Goal: Task Accomplishment & Management: Complete application form

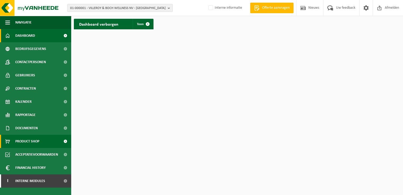
click at [27, 140] on span "Product Shop" at bounding box center [27, 141] width 24 height 13
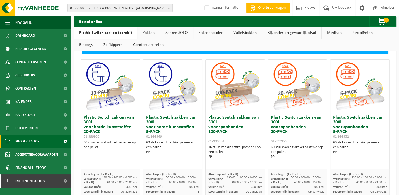
scroll to position [26, 0]
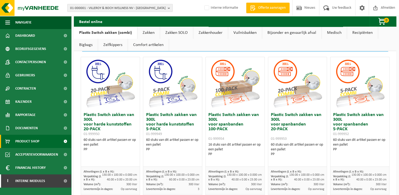
click at [153, 32] on link "Zakken" at bounding box center [148, 33] width 22 height 12
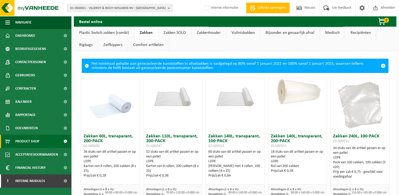
scroll to position [0, 0]
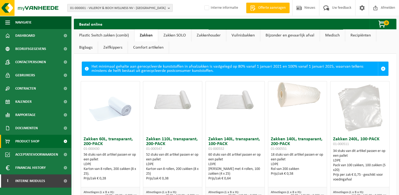
click at [174, 36] on link "Zakken SOLO" at bounding box center [174, 35] width 33 height 12
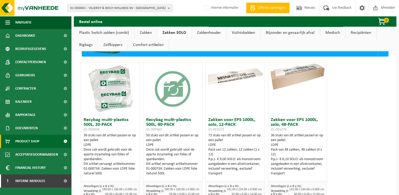
scroll to position [26, 0]
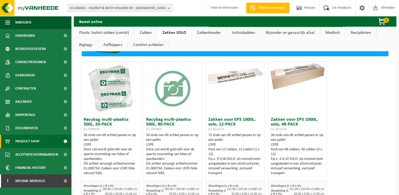
click at [170, 7] on b "button" at bounding box center [170, 7] width 5 height 7
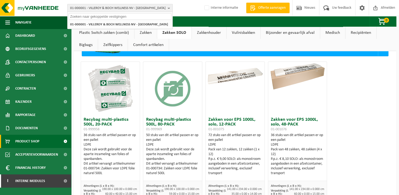
paste input "10-808452"
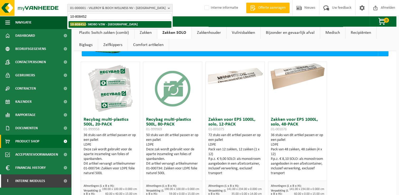
type input "10-808452"
click at [113, 26] on li "10-808452 - SKOBO VZW - BRUGGE" at bounding box center [120, 24] width 103 height 7
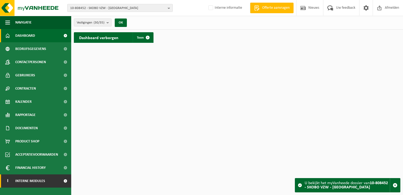
click at [42, 179] on span "Interne modules" at bounding box center [30, 180] width 30 height 13
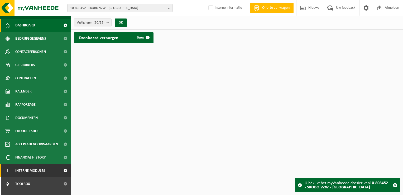
scroll to position [19, 0]
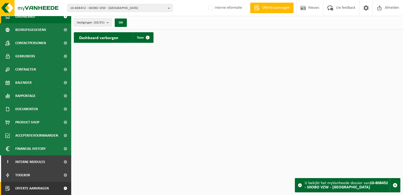
click at [42, 189] on span "Offerte aanvragen" at bounding box center [32, 188] width 34 height 13
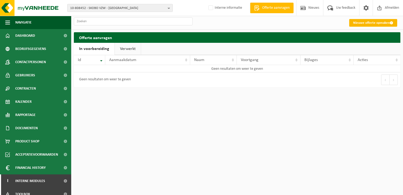
click at [372, 23] on link "Nieuwe offerte opmaken" at bounding box center [373, 23] width 48 height 8
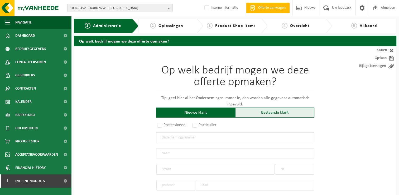
click at [267, 111] on div "Bestaande klant" at bounding box center [274, 112] width 79 height 10
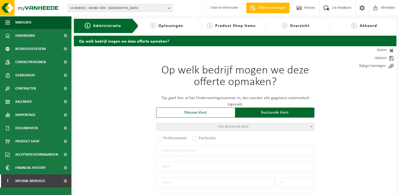
click at [311, 127] on span at bounding box center [311, 126] width 5 height 7
click at [276, 135] on input "search" at bounding box center [235, 134] width 156 height 7
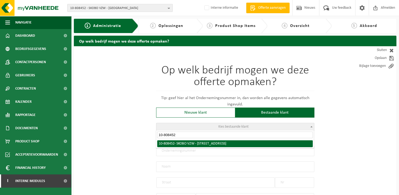
type input "10-808452"
select select "36592"
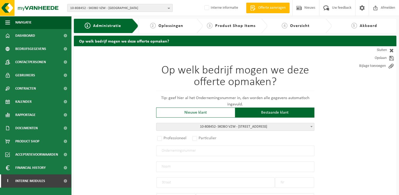
radio input "true"
type input "0410.917.140"
type input "SKOBO VZW"
type input "VAARTDIJKSTRAAT"
type input "3"
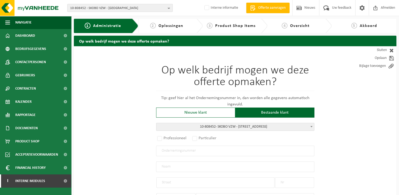
type input "8000"
type input "BRUGGE"
select select "1260"
type input "SKOBO VZW"
type input "VAARTDIJKSTRAAT"
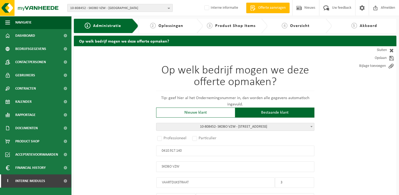
type input "3"
type input "8000"
type input "BRUGGE"
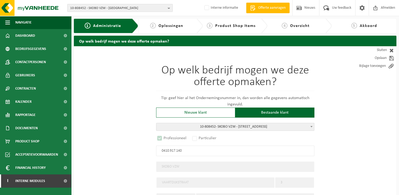
select select "D"
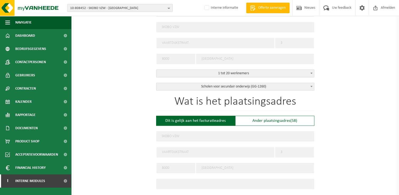
scroll to position [158, 0]
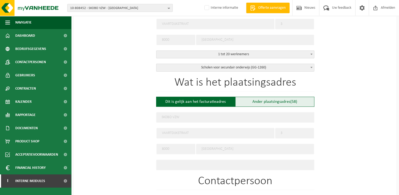
click at [289, 101] on div "Ander plaatsingsadres (58)" at bounding box center [274, 102] width 79 height 10
type input "Werf -"
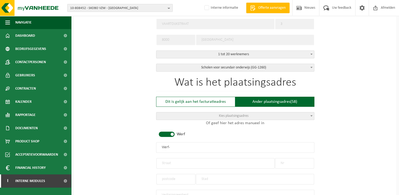
click at [272, 115] on span "Kies plaatsingsadres" at bounding box center [235, 115] width 158 height 7
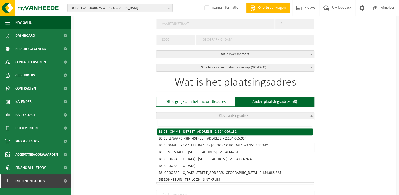
click at [265, 124] on input "search" at bounding box center [235, 123] width 156 height 7
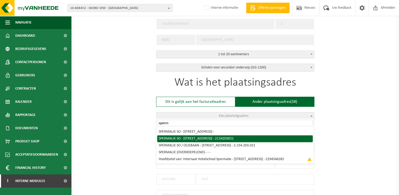
type input "sperm"
select select "{"name":"SPERMALIE SO","street":"SNAGGAARDSTRAAT","no":"15","zip":"8000","city"…"
type input "SPERMALIE SO"
type input "SNAGGAARDSTRAAT"
type input "15"
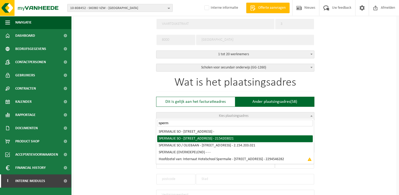
type input "8000"
type input "BRUGGE"
type input "2154203021"
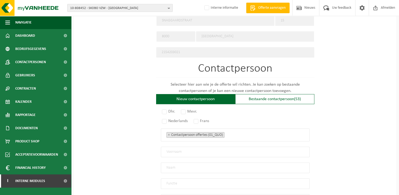
scroll to position [317, 0]
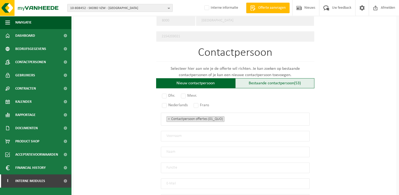
click at [280, 82] on div "Bestaande contactpersoon (53)" at bounding box center [274, 83] width 79 height 10
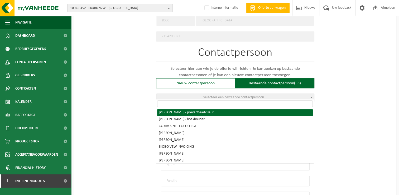
click at [227, 96] on span "Selecteer een bestaande contactpersoon" at bounding box center [233, 97] width 61 height 4
click at [219, 104] on input "search" at bounding box center [235, 103] width 156 height 7
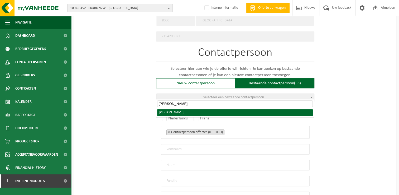
type input "daphne"
radio input "true"
select select "{"code":"10-936157","firstname":"Daphné","surname":"Rijckaert","gender":"Unknow…"
type input "Daphné"
type input "Rijckaert"
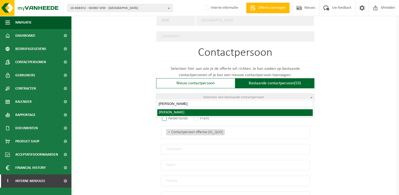
type input "drijckaert@spermalie.be"
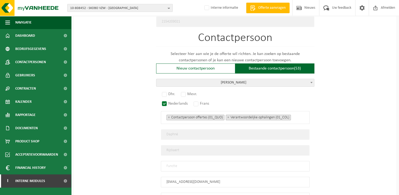
scroll to position [343, 0]
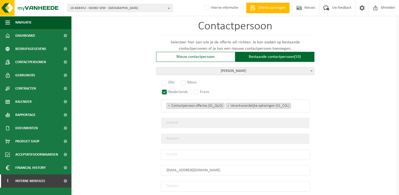
click at [188, 149] on input "text" at bounding box center [235, 154] width 149 height 11
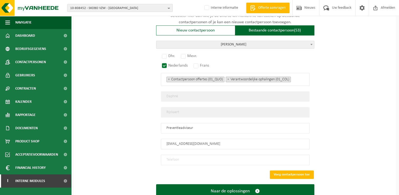
type input "Preventieadviseur"
click at [215, 157] on input "tel" at bounding box center [235, 159] width 149 height 11
paste input "+32 470 21 64 99"
type input "+32 470 21 64 99"
click at [291, 170] on button "Voeg contactpersoon toe" at bounding box center [292, 174] width 44 height 8
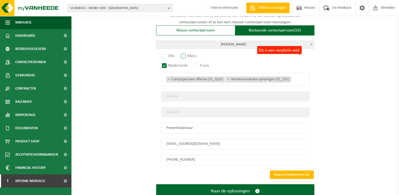
click at [183, 54] on label "Mevr." at bounding box center [189, 55] width 19 height 7
radio input "true"
click at [290, 172] on button "Voeg contactpersoon toe" at bounding box center [292, 174] width 44 height 8
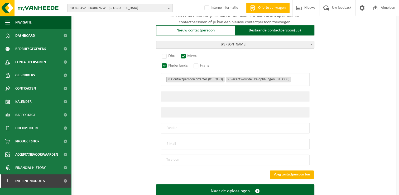
scroll to position [293, 0]
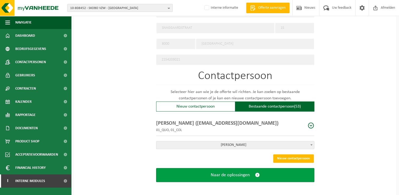
click at [266, 172] on button "Naar de oplossingen" at bounding box center [235, 175] width 158 height 14
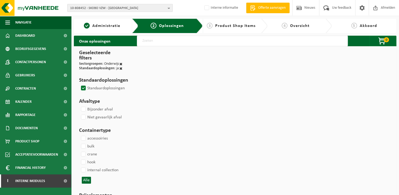
click at [82, 87] on label "Standaardoplossingen" at bounding box center [102, 88] width 45 height 8
click at [79, 84] on input "Standaardoplossingen" at bounding box center [79, 84] width 0 height 0
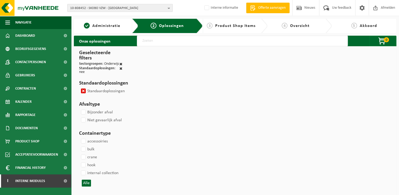
click at [83, 91] on label "Standaardoplossingen" at bounding box center [102, 91] width 45 height 8
click at [79, 87] on input "Standaardoplossingen" at bounding box center [79, 87] width 0 height 0
checkbox input "false"
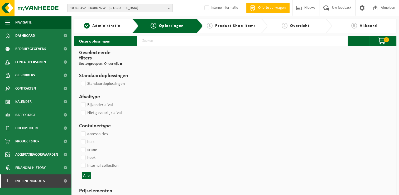
drag, startPoint x: 189, startPoint y: 46, endPoint x: 188, endPoint y: 42, distance: 3.7
click at [189, 44] on input "text" at bounding box center [242, 41] width 211 height 11
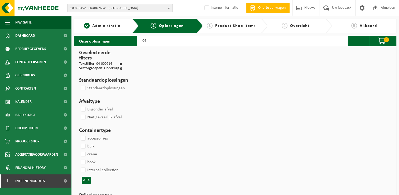
type input "0"
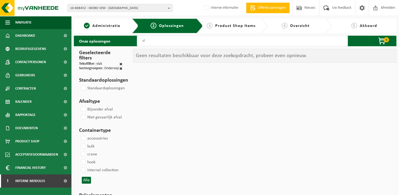
type input "v"
type input "glas"
click at [82, 86] on label "Standaardoplossingen" at bounding box center [102, 88] width 45 height 8
click at [79, 84] on input "Standaardoplossingen" at bounding box center [79, 84] width 0 height 0
checkbox input "true"
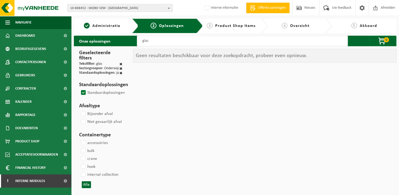
click at [157, 42] on input "glas" at bounding box center [242, 41] width 211 height 11
type input "g"
type input "04-000214 1900"
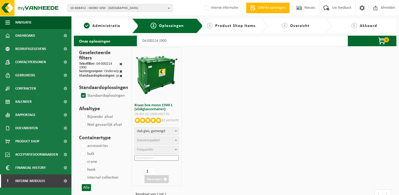
select select
select select "18"
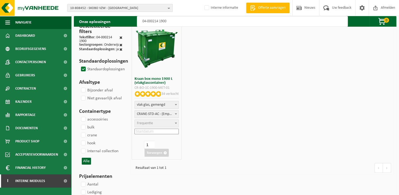
click at [150, 121] on span "Frequentie" at bounding box center [145, 123] width 16 height 4
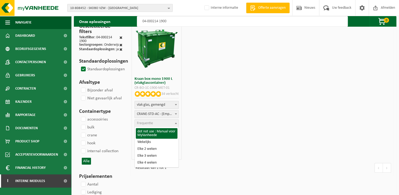
drag, startPoint x: 157, startPoint y: 130, endPoint x: 178, endPoint y: 126, distance: 21.8
select select "25"
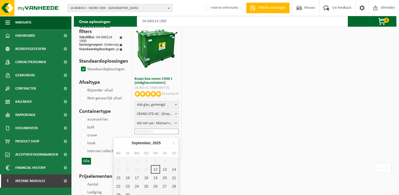
click at [165, 132] on input at bounding box center [157, 131] width 44 height 6
drag, startPoint x: 119, startPoint y: 185, endPoint x: 149, endPoint y: 163, distance: 37.0
click at [119, 184] on div "22" at bounding box center [118, 186] width 9 height 8
type input "2025-09-22"
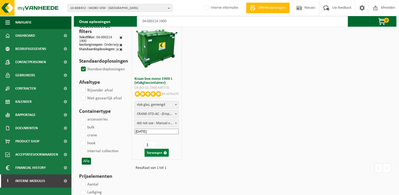
click at [152, 151] on button "Toevoegen" at bounding box center [157, 153] width 24 height 8
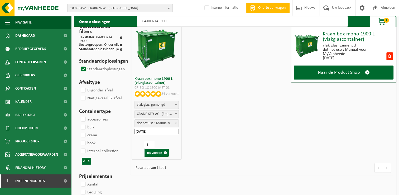
click at [192, 22] on input "04-000214 1900" at bounding box center [242, 21] width 211 height 11
type input "04-000214"
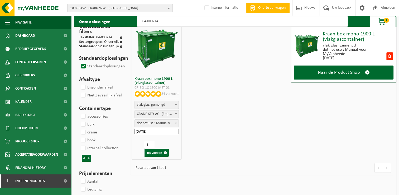
select select
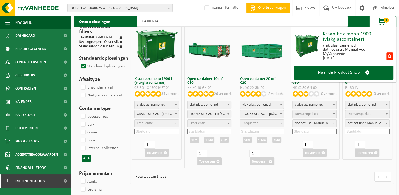
select select "7"
select select
select select "47"
select select
type input "04-000214"
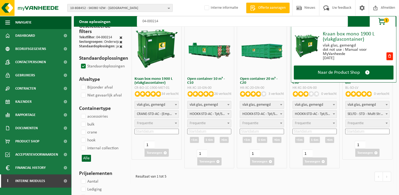
select select
select select "25"
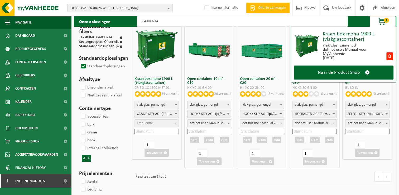
select select
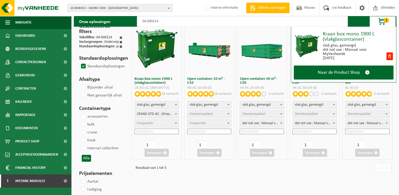
select select
select select "7"
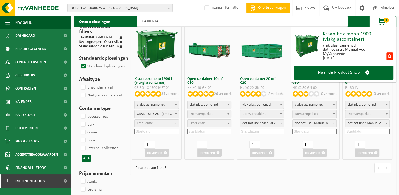
select select
select select "7"
select select
select select "47"
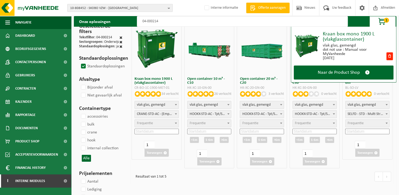
select select
select select "25"
select select
select select "25"
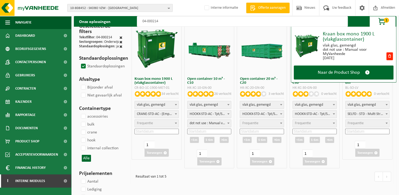
select select "25"
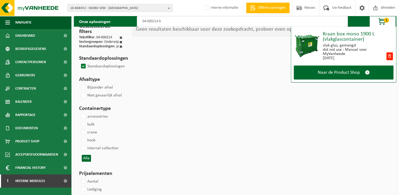
type input "04-000214 bo"
select select
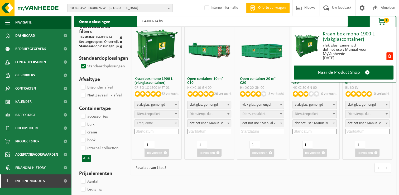
select select
select select "18"
select select
select select "7"
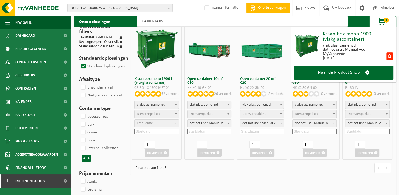
select select
select select "7"
select select
select select "7"
select select
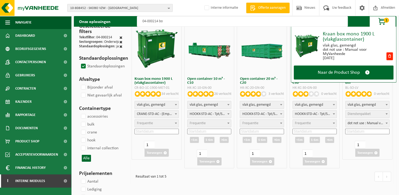
type input "04-000214 box"
select select
select select "47"
select select
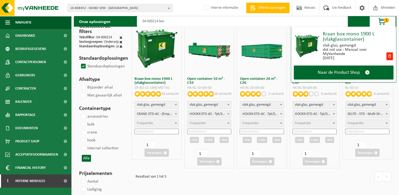
select select "25"
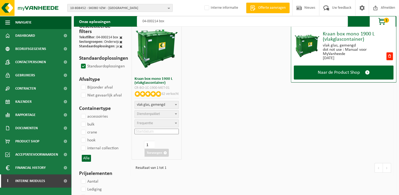
select select
select select "18"
select select
type input "04-000214 box"
click at [83, 64] on label "Standaardoplossingen" at bounding box center [102, 66] width 45 height 8
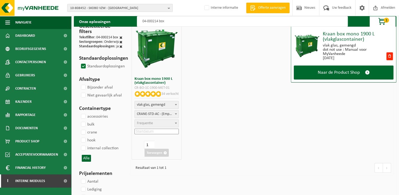
click at [79, 62] on input "Standaardoplossingen" at bounding box center [79, 62] width 0 height 0
checkbox input "true"
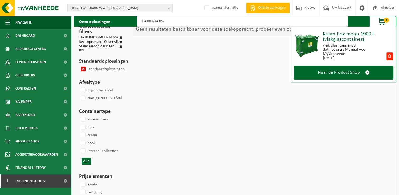
click at [171, 21] on input "04-000214 box" at bounding box center [242, 21] width 211 height 11
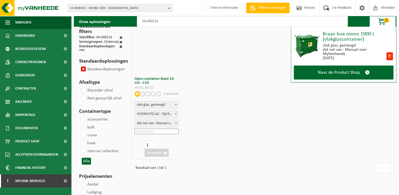
click at [238, 109] on div "Open container klant 10 m3 - C10 HK-XC-10-CU 5 verkocht vlak glas, gemengd vlak…" at bounding box center [262, 90] width 264 height 141
click at [214, 23] on input "04-000214" at bounding box center [242, 21] width 211 height 11
type input "04-000214"
select select "8"
select select "25"
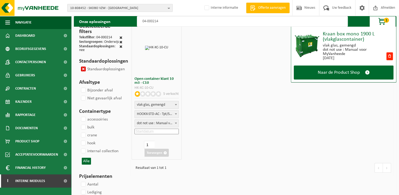
click at [267, 99] on div "Open container klant 10 m3 - C10 HK-XC-10-CU 5 verkocht vlak glas, gemengd vlak…" at bounding box center [262, 90] width 264 height 141
click at [188, 21] on input "04-000214" at bounding box center [242, 21] width 211 height 11
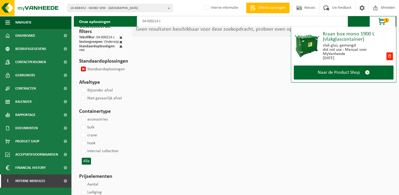
type input "04-000214 c"
click at [84, 67] on label "Standaardoplossingen" at bounding box center [102, 69] width 45 height 8
click at [79, 65] on input "Standaardoplossingen" at bounding box center [79, 65] width 0 height 0
checkbox input "false"
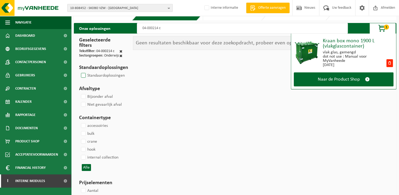
scroll to position [0, 0]
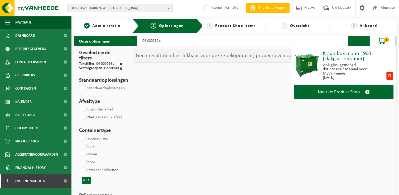
click at [185, 42] on input "04-000214 c" at bounding box center [242, 41] width 211 height 11
type input "04-000214"
select select
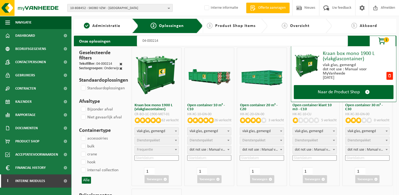
select select
select select "18"
select select
select select "7"
select select
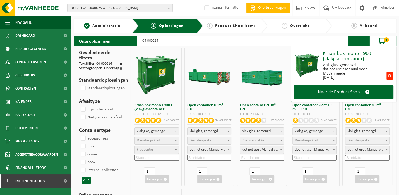
select select "8"
select select
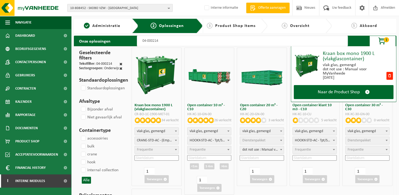
select select
select select "7"
select select
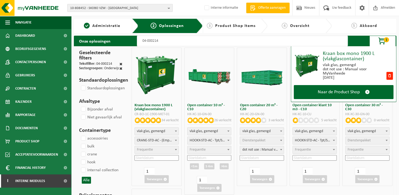
select select "7"
select select "47"
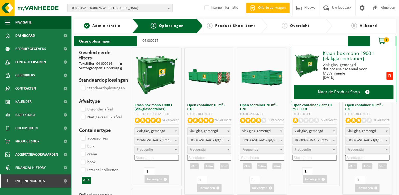
select select
select select "25"
select select
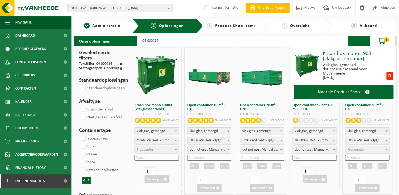
select select "25"
type input "04-000214"
click at [276, 59] on div at bounding box center [262, 74] width 50 height 53
click at [389, 40] on span "button" at bounding box center [382, 41] width 26 height 11
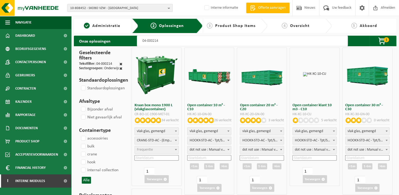
click at [121, 67] on span at bounding box center [121, 68] width 3 height 4
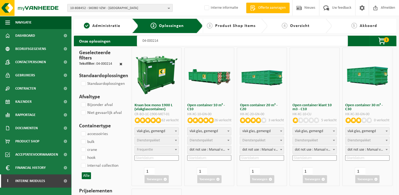
select select
select select "18"
select select
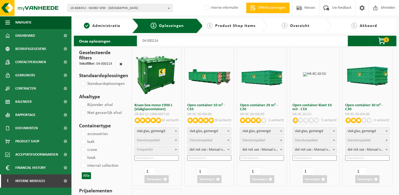
select select "7"
select select
select select "7"
select select
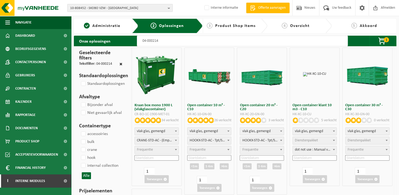
select select
select select "25"
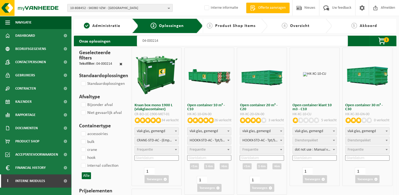
select select "8"
select select
select select "7"
select select "47"
select select
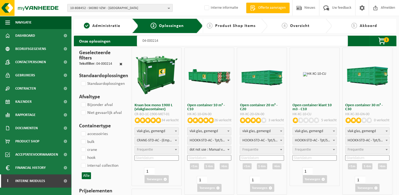
select select "25"
click at [177, 45] on input "04-000214" at bounding box center [242, 41] width 211 height 11
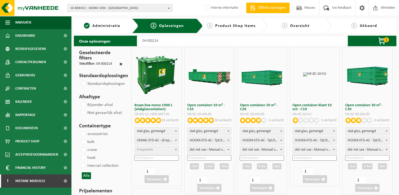
type input "04-000214"
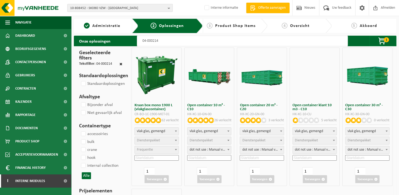
select select
select select "18"
select select
select select "7"
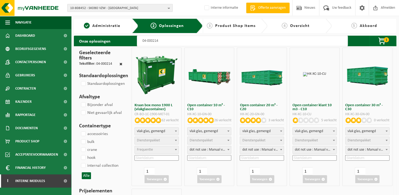
select select
select select "7"
select select
select select "8"
select select
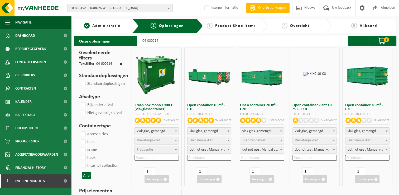
select select "7"
select select
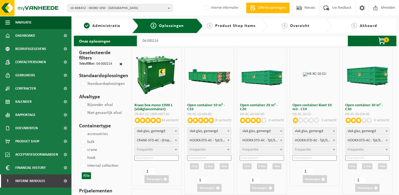
select select
select select "25"
select select "47"
select select
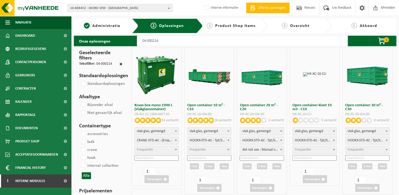
select select "25"
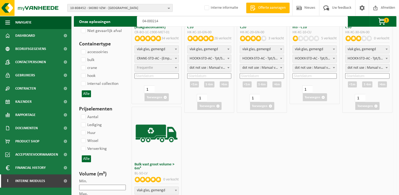
scroll to position [184, 0]
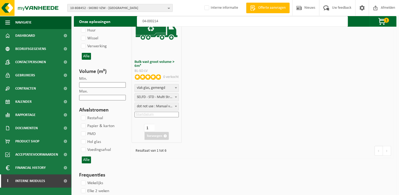
click at [108, 86] on input "Min." at bounding box center [102, 85] width 47 height 6
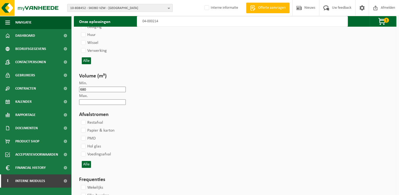
type input "680"
click at [98, 101] on input "Max." at bounding box center [102, 102] width 47 height 6
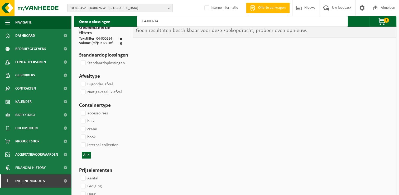
scroll to position [0, 0]
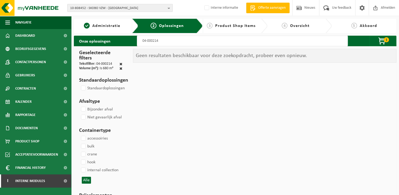
type input "680"
click at [121, 68] on span at bounding box center [121, 68] width 3 height 4
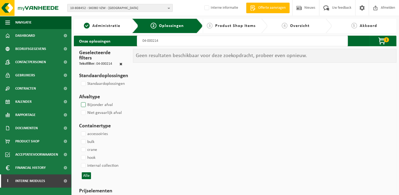
select select
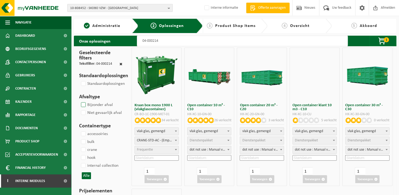
select select
select select "7"
select select "25"
select select "7"
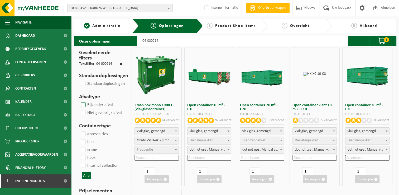
select select "25"
select select "8"
select select
select select "7"
select select
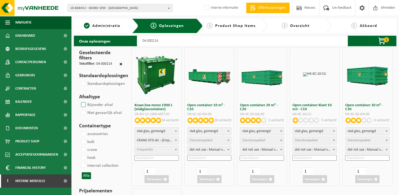
select select "47"
select select
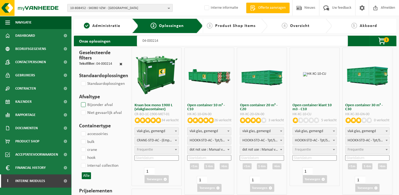
select select "25"
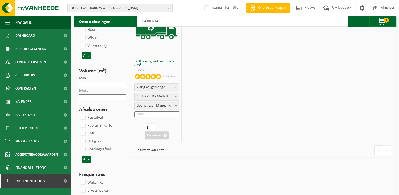
scroll to position [211, 0]
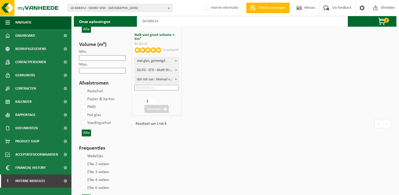
click at [88, 132] on button "Alle" at bounding box center [86, 132] width 9 height 7
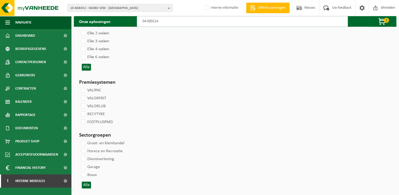
scroll to position [477, 0]
click at [83, 181] on button "Alle" at bounding box center [86, 183] width 9 height 7
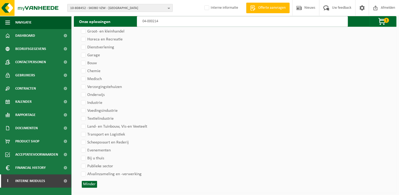
click at [87, 183] on button "Minder" at bounding box center [89, 183] width 15 height 7
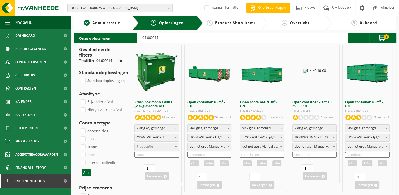
scroll to position [0, 0]
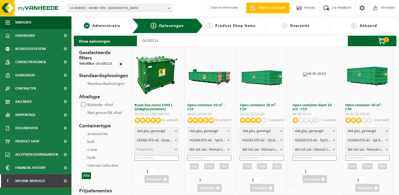
click at [82, 103] on label "Bijzonder afval" at bounding box center [96, 105] width 33 height 8
click at [79, 101] on input "Bijzonder afval" at bounding box center [79, 101] width 0 height 0
checkbox input "true"
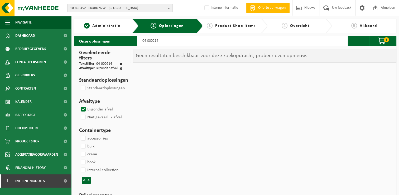
click at [184, 39] on input "04-000214" at bounding box center [242, 41] width 211 height 11
type input "04-000214"
click at [85, 108] on label "Bijzonder afval" at bounding box center [96, 109] width 33 height 8
click at [79, 105] on input "Bijzonder afval" at bounding box center [79, 105] width 0 height 0
checkbox input "false"
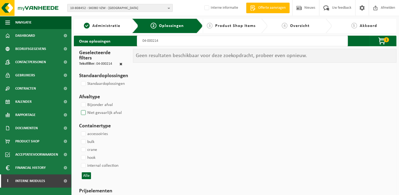
select select
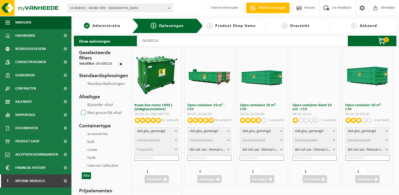
select select
select select "18"
select select
select select "7"
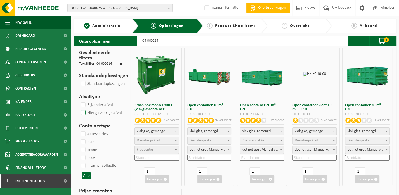
select select
select select "7"
select select
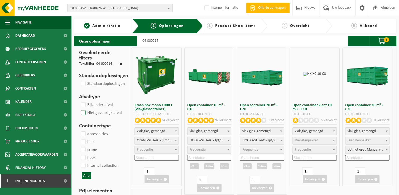
select select
click at [84, 112] on label "Niet gevaarlijk afval" at bounding box center [101, 113] width 42 height 8
click at [79, 109] on input "Niet gevaarlijk afval" at bounding box center [79, 108] width 0 height 0
checkbox input "true"
select select
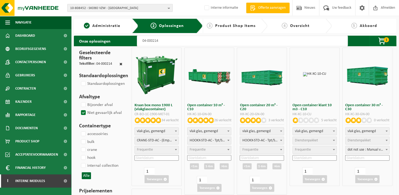
select select
select select "8"
select select "7"
select select
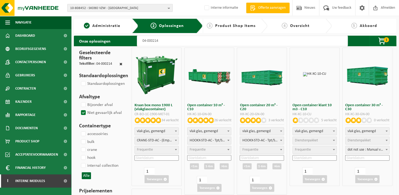
select select "47"
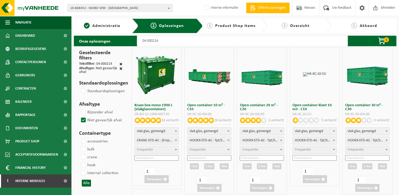
select select
select select "25"
select select
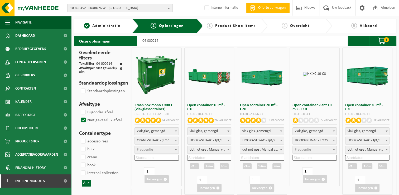
select select
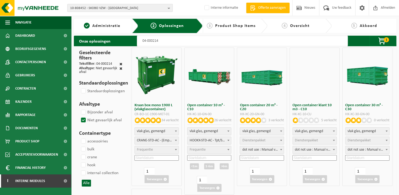
select select
select select "7"
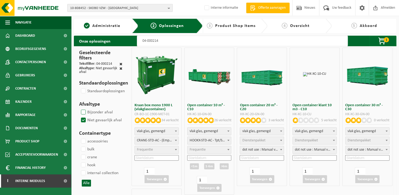
select select
select select "8"
select select
select select "7"
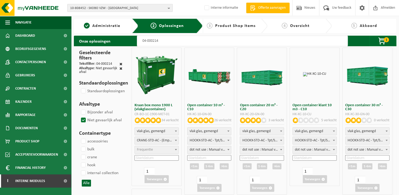
click at [181, 42] on input "04-000214" at bounding box center [242, 41] width 211 height 11
click at [83, 120] on label "Niet gevaarlijk afval" at bounding box center [101, 120] width 42 height 8
click at [79, 116] on input "Niet gevaarlijk afval" at bounding box center [79, 116] width 0 height 0
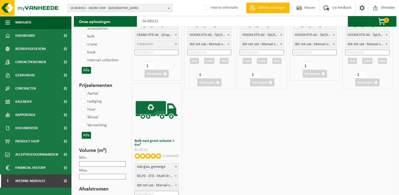
scroll to position [106, 0]
click at [84, 116] on label "Wissel" at bounding box center [89, 117] width 18 height 8
click at [79, 113] on input "Wissel" at bounding box center [79, 113] width 0 height 0
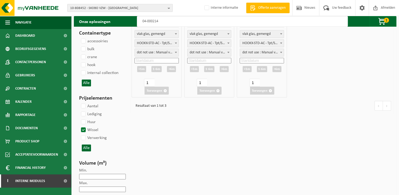
scroll to position [79, 0]
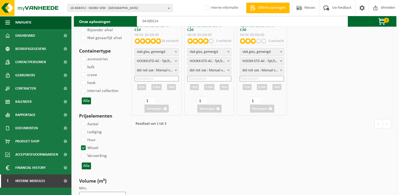
click at [83, 148] on label "Wissel" at bounding box center [89, 148] width 18 height 8
click at [79, 144] on input "Wissel" at bounding box center [79, 144] width 0 height 0
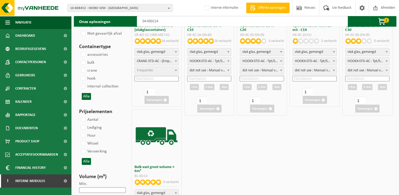
click at [87, 159] on button "Alle" at bounding box center [86, 161] width 9 height 7
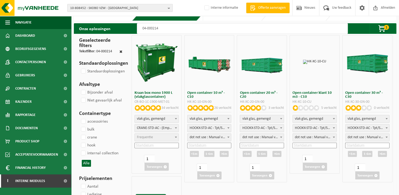
scroll to position [0, 0]
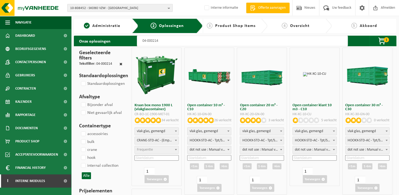
click at [170, 42] on input "04-000214" at bounding box center [242, 41] width 211 height 11
click at [86, 82] on label "Standaardoplossingen" at bounding box center [102, 84] width 45 height 8
click at [79, 80] on input "Standaardoplossingen" at bounding box center [79, 79] width 0 height 0
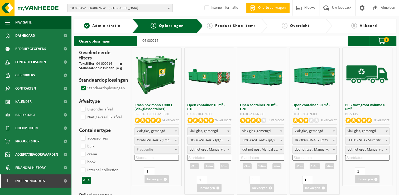
click at [196, 41] on input "04-000214" at bounding box center [242, 41] width 211 height 11
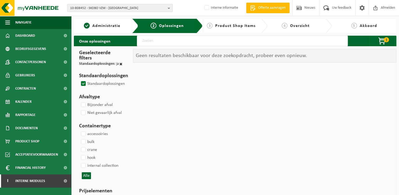
click at [83, 82] on label "Standaardoplossingen" at bounding box center [102, 84] width 45 height 8
click at [79, 80] on input "Standaardoplossingen" at bounding box center [79, 79] width 0 height 0
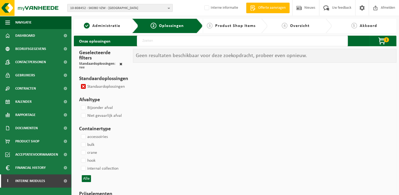
click at [82, 86] on label "Standaardoplossingen" at bounding box center [102, 87] width 45 height 8
click at [79, 83] on input "Standaardoplossingen" at bounding box center [79, 82] width 0 height 0
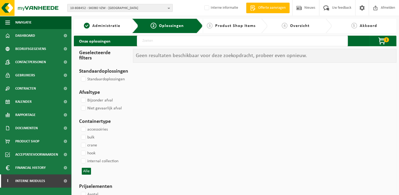
click at [202, 41] on input "text" at bounding box center [242, 41] width 211 height 11
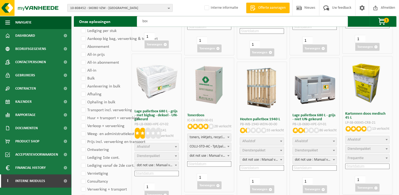
scroll to position [290, 0]
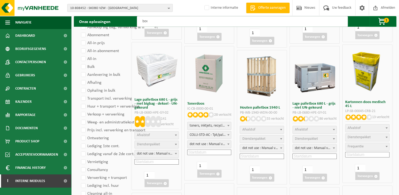
click at [333, 129] on b at bounding box center [334, 129] width 2 height 1
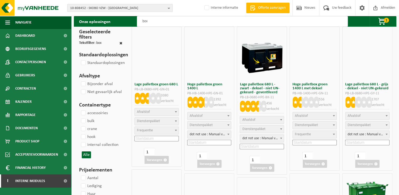
scroll to position [0, 0]
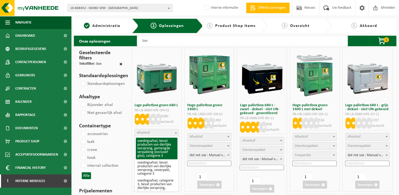
click at [160, 135] on span "Afvalstof" at bounding box center [157, 132] width 44 height 7
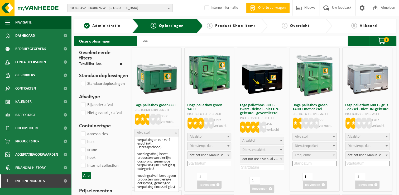
scroll to position [331, 0]
click at [266, 139] on span "Afvalstof" at bounding box center [262, 140] width 44 height 7
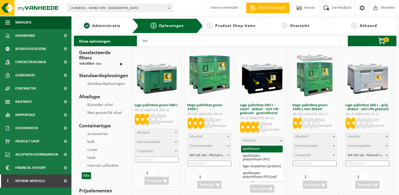
click at [280, 141] on span at bounding box center [281, 140] width 5 height 7
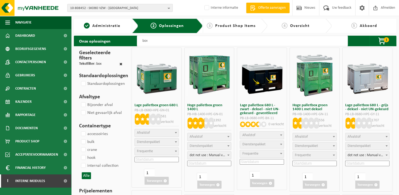
click at [367, 137] on span "Afvalstof" at bounding box center [368, 136] width 44 height 7
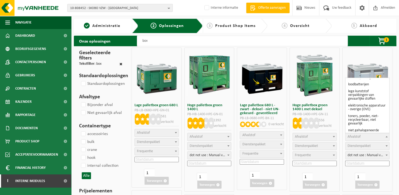
scroll to position [0, 0]
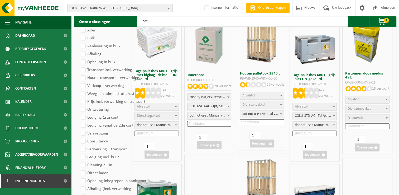
scroll to position [343, 0]
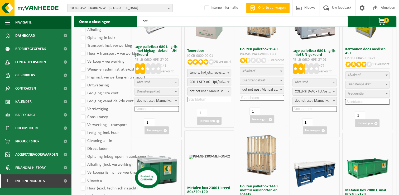
click at [333, 83] on span at bounding box center [333, 82] width 5 height 7
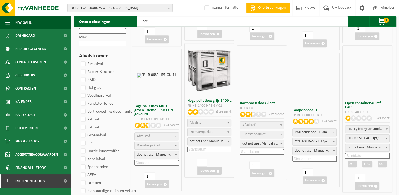
scroll to position [580, 0]
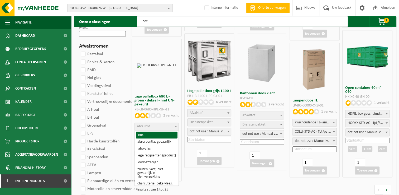
click at [176, 125] on span at bounding box center [175, 126] width 5 height 7
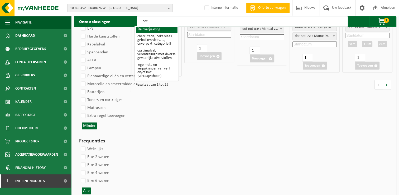
scroll to position [686, 0]
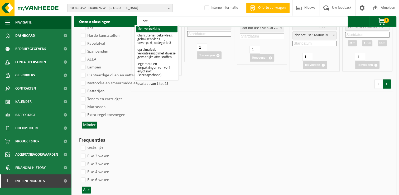
click at [385, 84] on link at bounding box center [387, 84] width 8 height 10
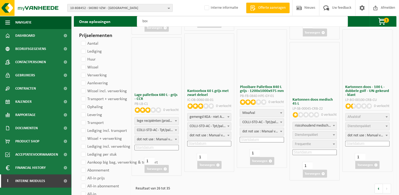
scroll to position [158, 0]
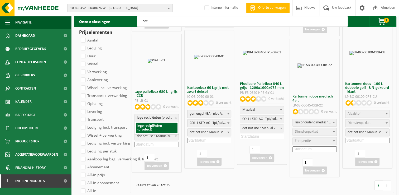
click at [156, 120] on span "lege recipiënten (product)" at bounding box center [157, 117] width 44 height 7
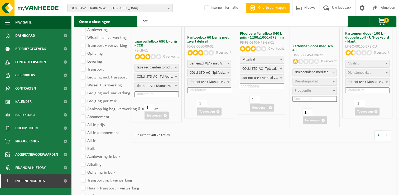
scroll to position [211, 0]
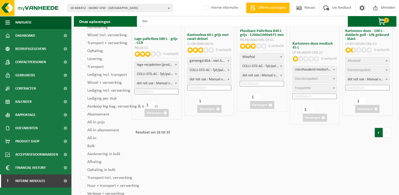
click at [377, 131] on link at bounding box center [379, 132] width 8 height 10
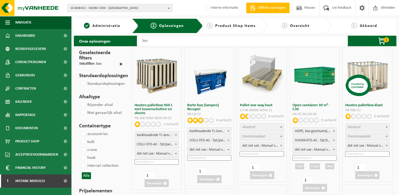
click at [214, 40] on input "box" at bounding box center [242, 41] width 211 height 11
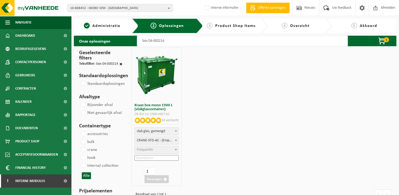
click at [174, 129] on span at bounding box center [175, 130] width 5 height 7
drag, startPoint x: 176, startPoint y: 41, endPoint x: 129, endPoint y: 42, distance: 47.8
click at [129, 42] on div "Onze oplossingen box 04-000214 1 Kraan box mono 1900 L (vlakglascontainer) vlak…" at bounding box center [235, 41] width 323 height 11
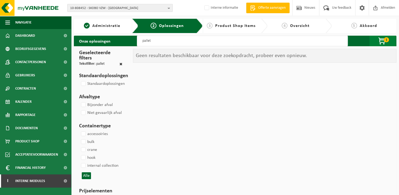
click at [384, 39] on span "1" at bounding box center [386, 39] width 5 height 5
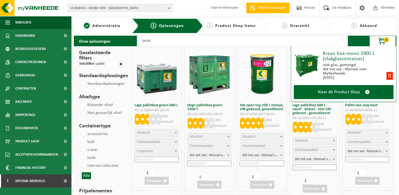
click at [149, 132] on span "Afvalstof" at bounding box center [143, 133] width 13 height 4
click at [386, 42] on span "1" at bounding box center [386, 39] width 5 height 5
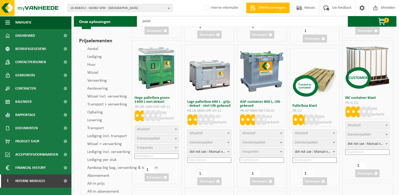
scroll to position [158, 0]
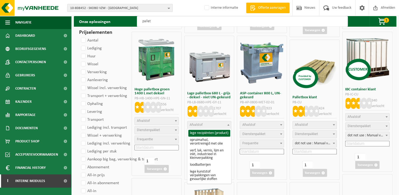
click at [217, 125] on span "Afvalstof" at bounding box center [210, 124] width 44 height 7
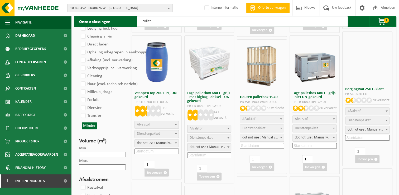
scroll to position [448, 0]
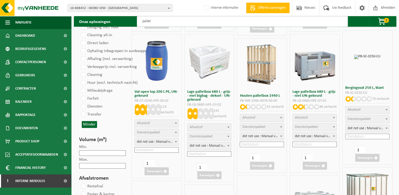
click at [314, 120] on span "Afvalstof" at bounding box center [315, 117] width 44 height 7
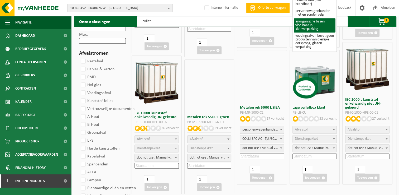
scroll to position [580, 0]
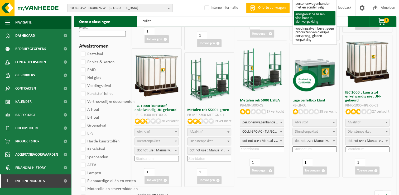
click at [322, 124] on span "Afvalstof" at bounding box center [315, 122] width 44 height 7
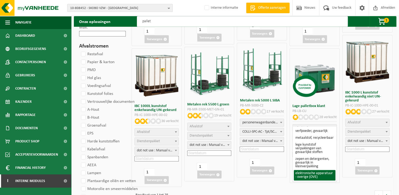
scroll to position [71, 0]
click at [328, 188] on div "Resultaat van 1 tot 25" at bounding box center [262, 195] width 264 height 14
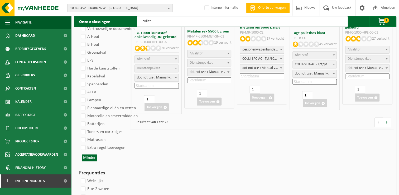
scroll to position [686, 0]
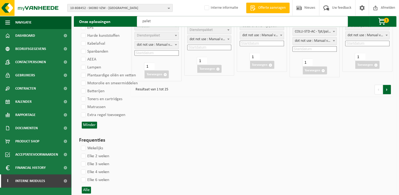
click at [387, 89] on link at bounding box center [387, 89] width 8 height 10
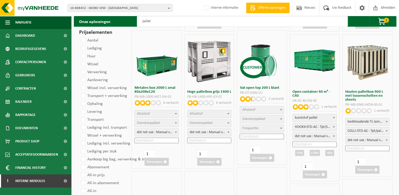
scroll to position [53, 0]
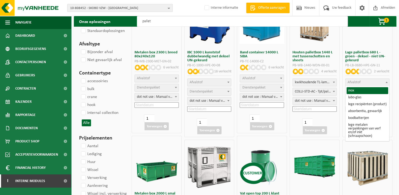
click at [357, 83] on span "Afvalstof" at bounding box center [354, 82] width 13 height 4
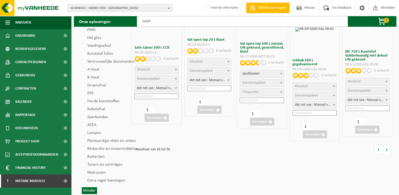
scroll to position [633, 0]
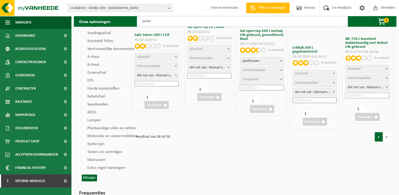
click at [380, 136] on link at bounding box center [379, 137] width 8 height 10
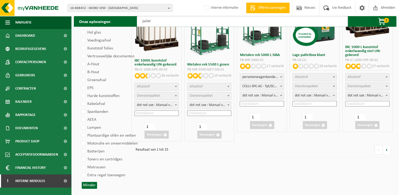
scroll to position [660, 0]
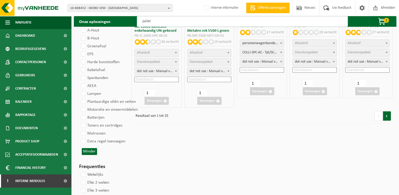
click at [388, 116] on link at bounding box center [387, 116] width 8 height 10
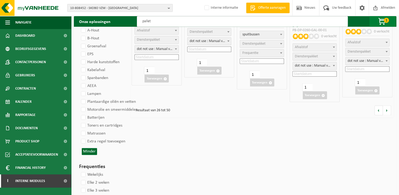
click at [386, 22] on span "1" at bounding box center [386, 20] width 5 height 5
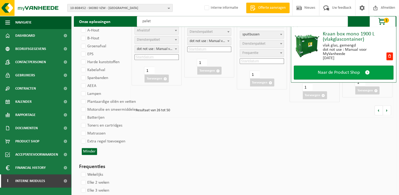
click at [319, 72] on span "Naar de Product Shop" at bounding box center [339, 73] width 42 height 6
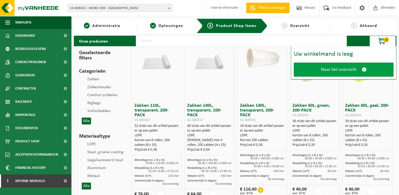
click at [326, 71] on span "Naar het overzicht" at bounding box center [339, 70] width 36 height 6
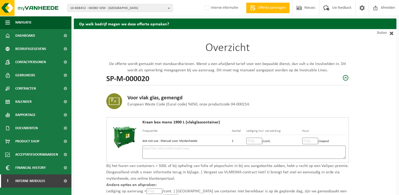
scroll to position [26, 0]
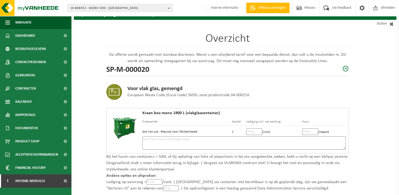
click at [251, 131] on input "number" at bounding box center [254, 131] width 16 height 7
type input "128"
type input "128.00"
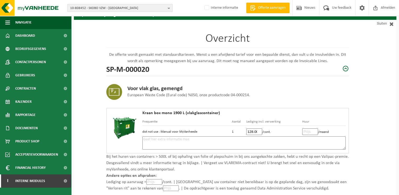
click at [309, 130] on input "number" at bounding box center [310, 131] width 16 height 7
type input "31"
type input "31.50"
click at [313, 139] on textarea at bounding box center [243, 142] width 203 height 13
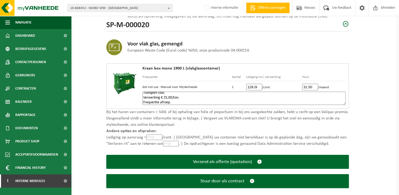
scroll to position [79, 0]
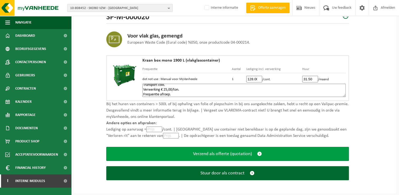
type textarea "+ eveneens aanbieden in een lage pallet box 680 liter: Huur € 8,00/maand. Trans…"
click at [259, 153] on span "submit" at bounding box center [259, 154] width 5 height 6
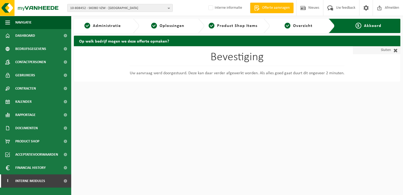
click at [390, 50] on link "Sluiten" at bounding box center [376, 50] width 47 height 8
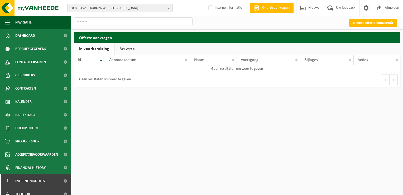
click at [126, 51] on link "Verwerkt" at bounding box center [128, 49] width 26 height 12
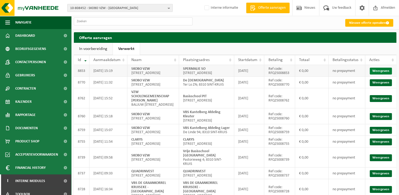
click at [380, 71] on link "Weergeven" at bounding box center [381, 71] width 22 height 7
click at [34, 36] on span "Dashboard" at bounding box center [25, 35] width 20 height 13
